Goal: Information Seeking & Learning: Learn about a topic

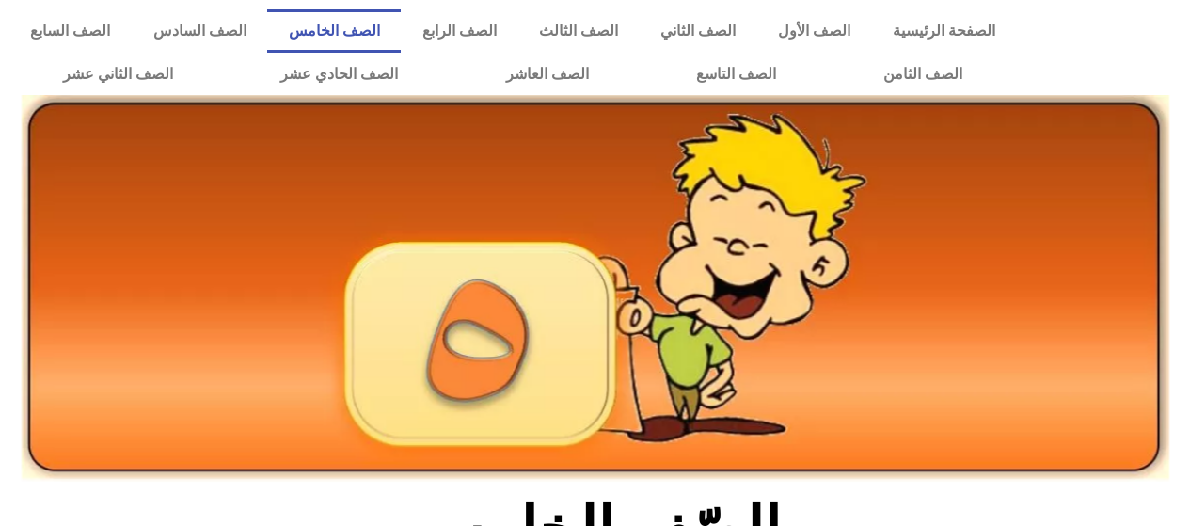
click at [401, 40] on link "الصف الخامس" at bounding box center [334, 30] width 134 height 43
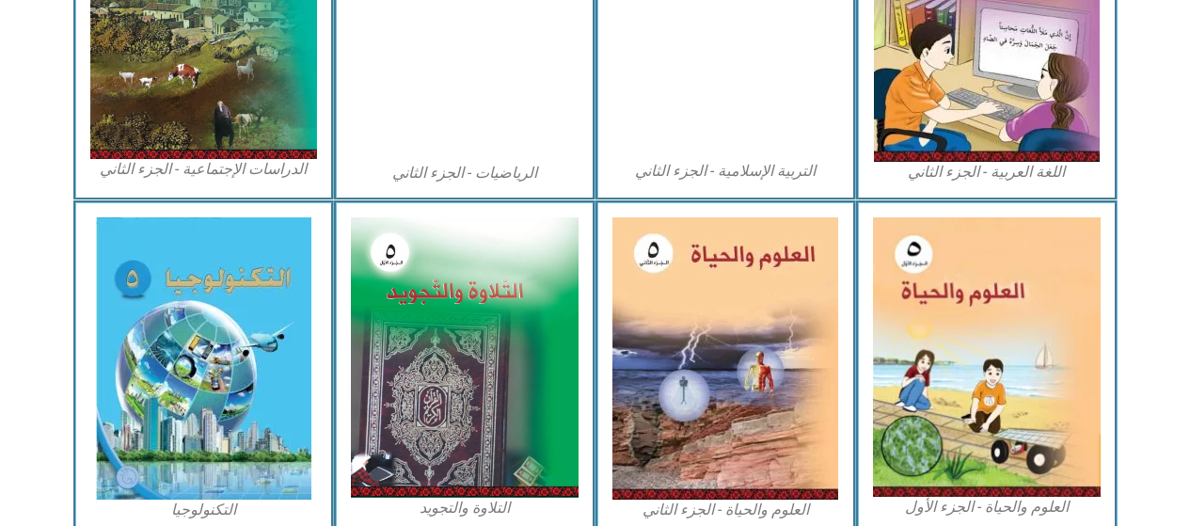
scroll to position [1089, 0]
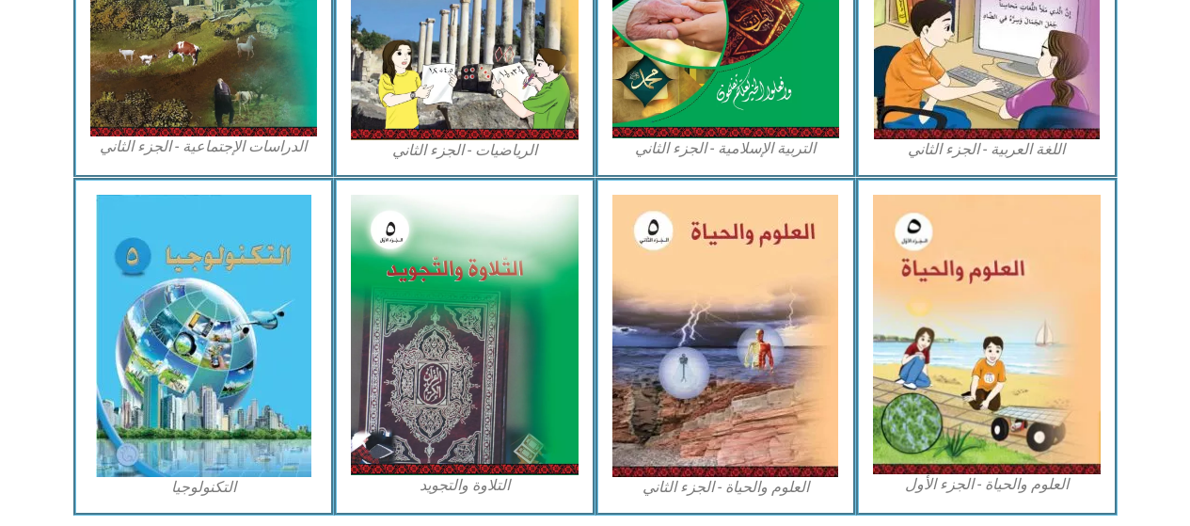
click at [945, 400] on img at bounding box center [987, 334] width 228 height 279
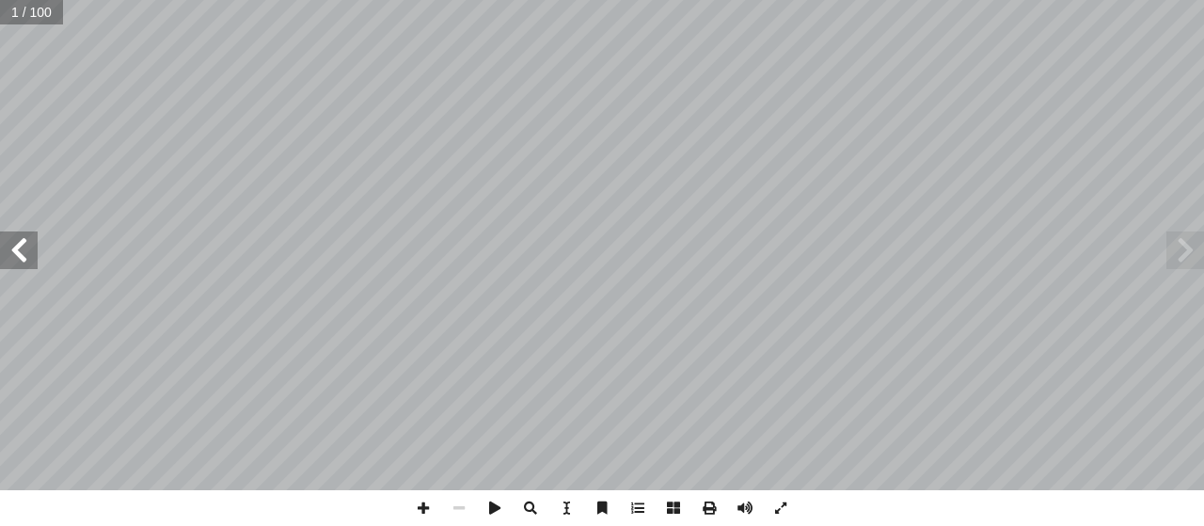
click at [15, 257] on span at bounding box center [19, 250] width 38 height 38
click at [21, 249] on span at bounding box center [19, 250] width 38 height 38
click at [9, 253] on span at bounding box center [19, 250] width 38 height 38
click at [16, 249] on span at bounding box center [19, 250] width 38 height 38
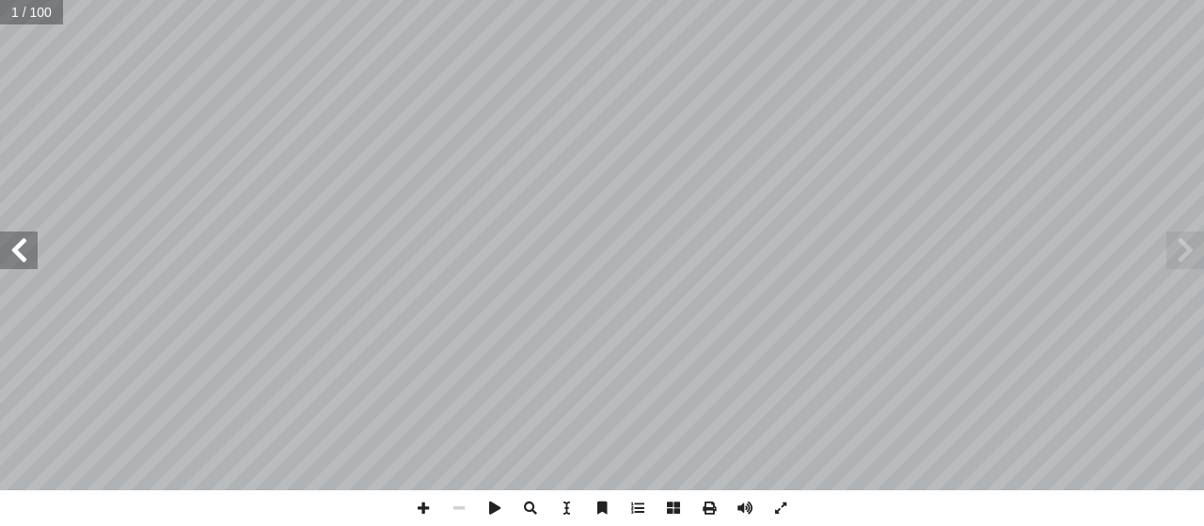
click at [22, 246] on span at bounding box center [19, 250] width 38 height 38
click at [25, 250] on span at bounding box center [19, 250] width 38 height 38
click at [25, 253] on span at bounding box center [19, 250] width 38 height 38
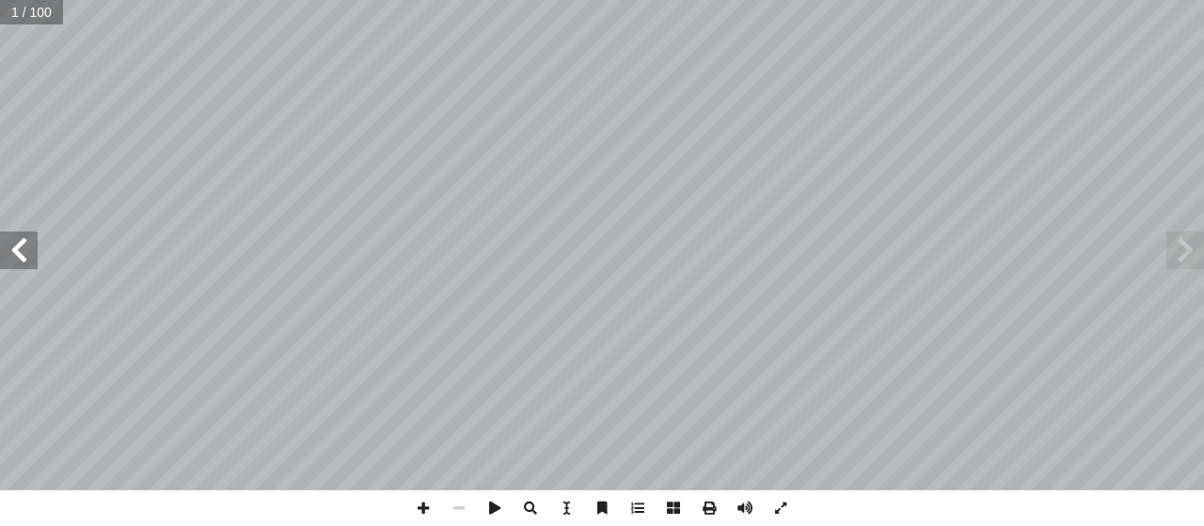
click at [25, 253] on span at bounding box center [19, 250] width 38 height 38
click at [26, 252] on span at bounding box center [19, 250] width 38 height 38
click at [22, 252] on span at bounding box center [19, 250] width 38 height 38
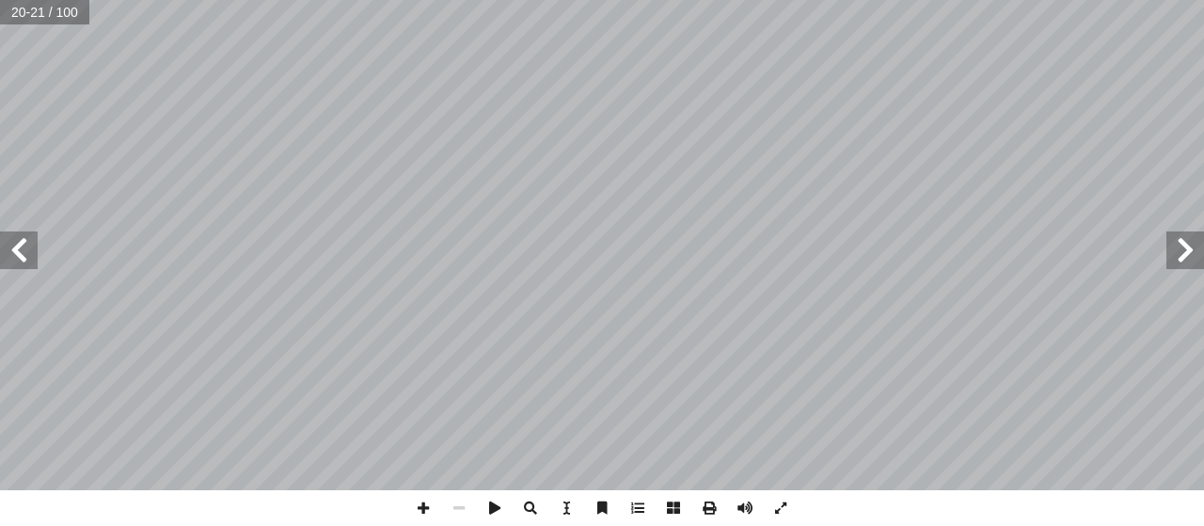
click at [1175, 248] on span at bounding box center [1185, 250] width 38 height 38
click at [16, 252] on span at bounding box center [19, 250] width 38 height 38
click at [25, 239] on span at bounding box center [19, 250] width 38 height 38
click at [1175, 250] on span at bounding box center [1185, 250] width 38 height 38
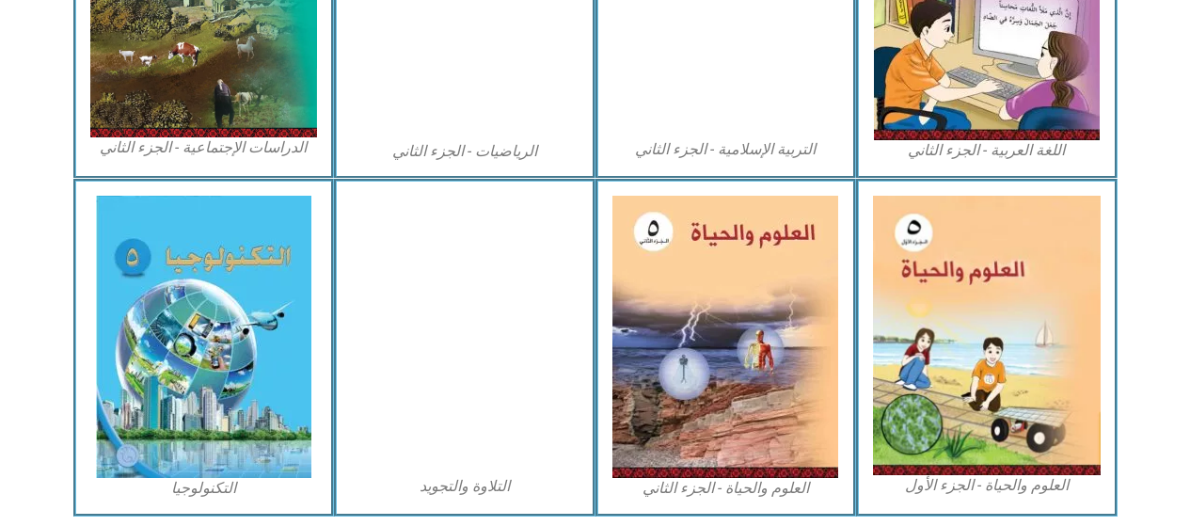
scroll to position [1089, 0]
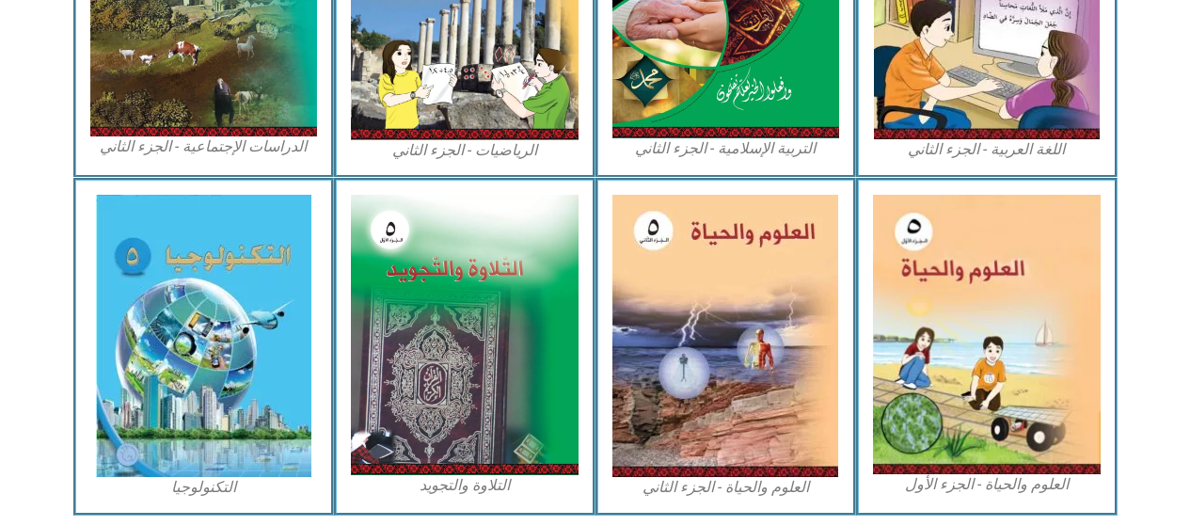
click at [1182, 510] on section "العلوم والحياة - الجزء الأول العلوم والحياة - الجزء الثاني التلاوة والتجويد الت…" at bounding box center [595, 346] width 1190 height 337
click at [631, 509] on div "العلوم والحياة - الجزء الثاني" at bounding box center [725, 346] width 261 height 337
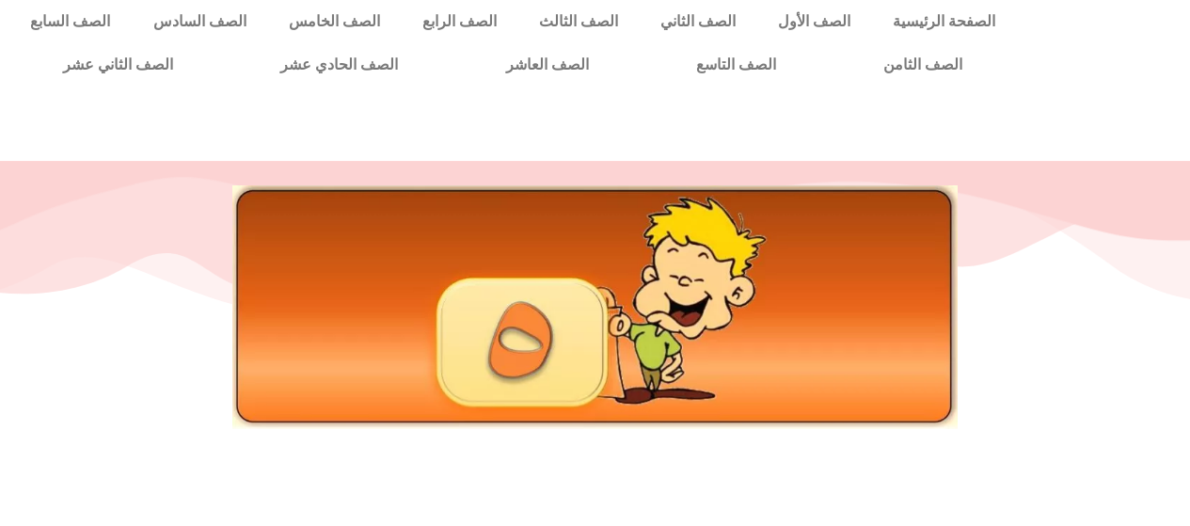
scroll to position [8, 0]
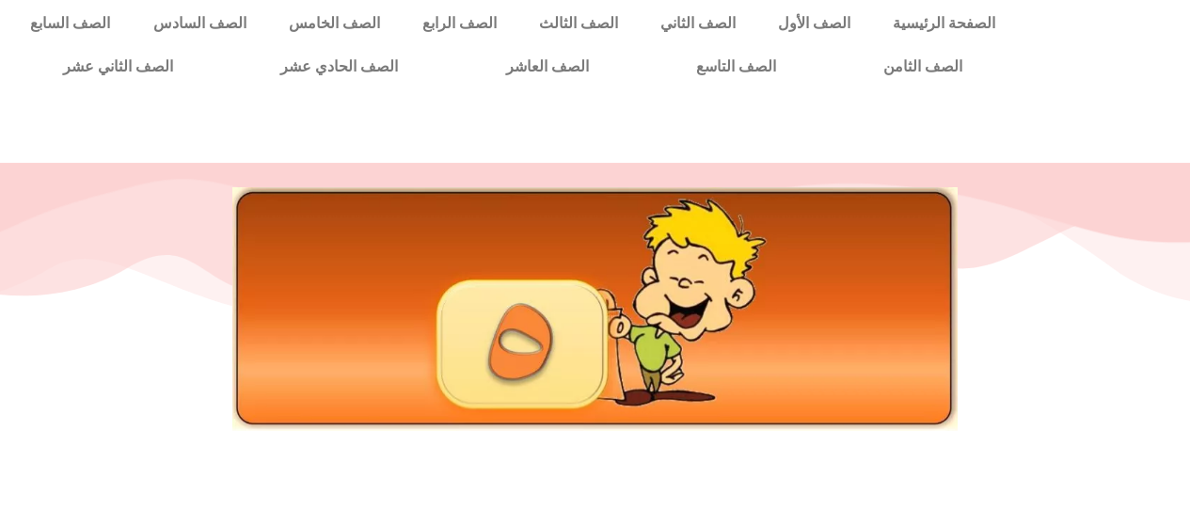
click at [823, 435] on div at bounding box center [595, 352] width 1190 height 215
